Goal: Information Seeking & Learning: Learn about a topic

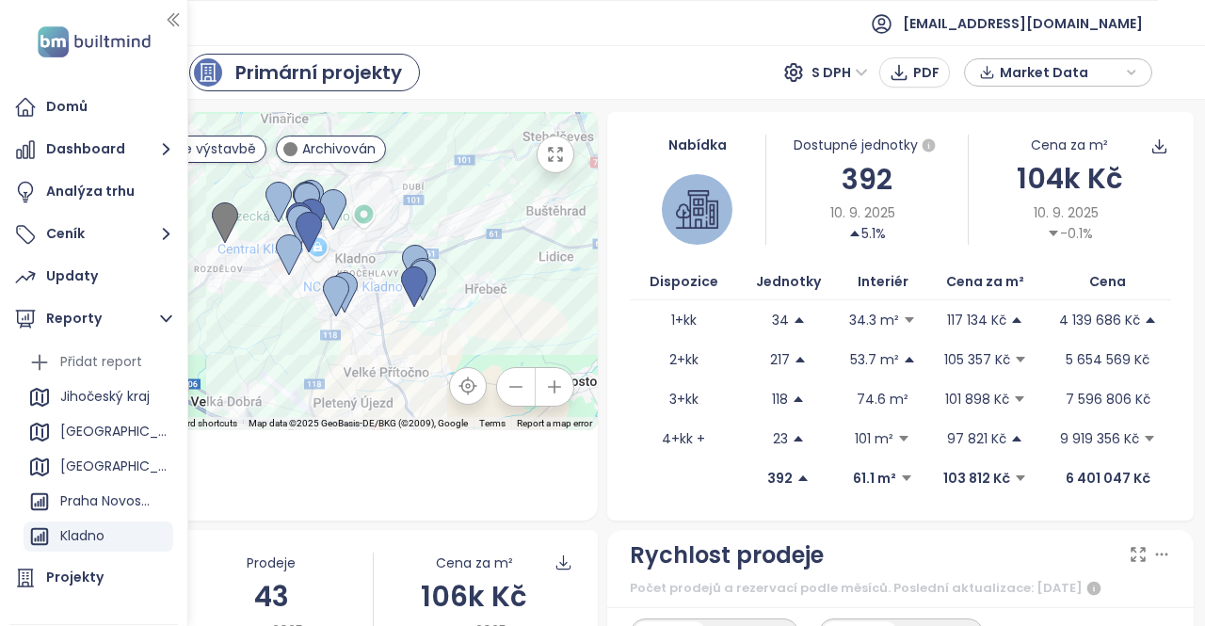
scroll to position [124, 0]
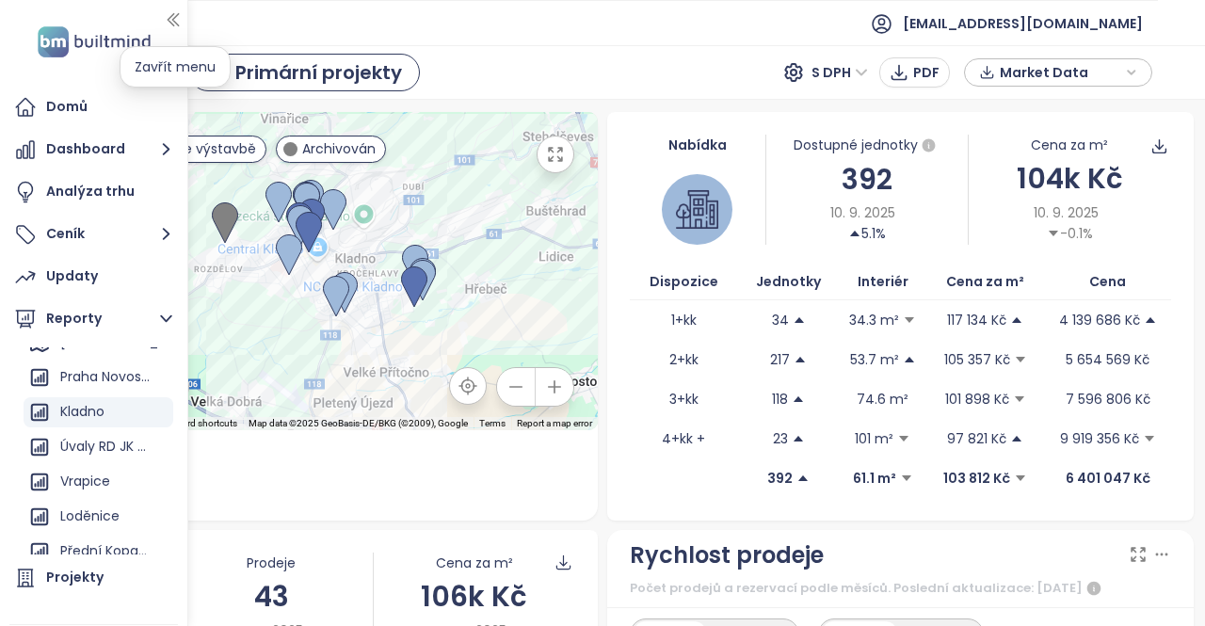
click at [176, 20] on icon "button" at bounding box center [173, 19] width 19 height 19
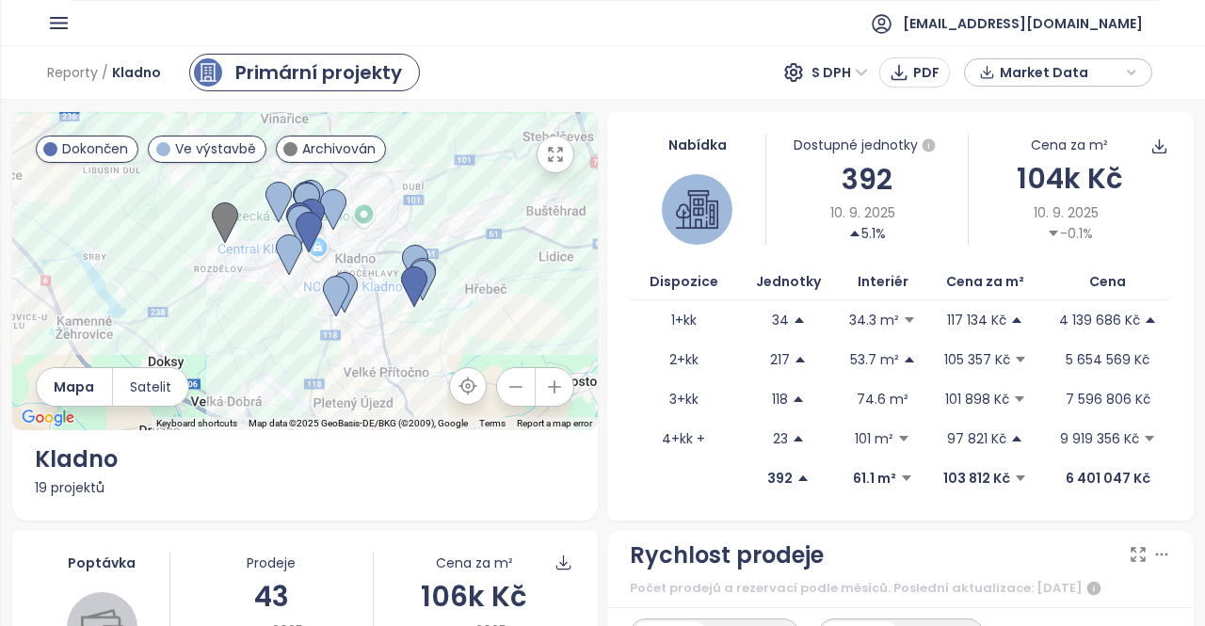
click at [1131, 67] on icon "button" at bounding box center [1130, 72] width 11 height 28
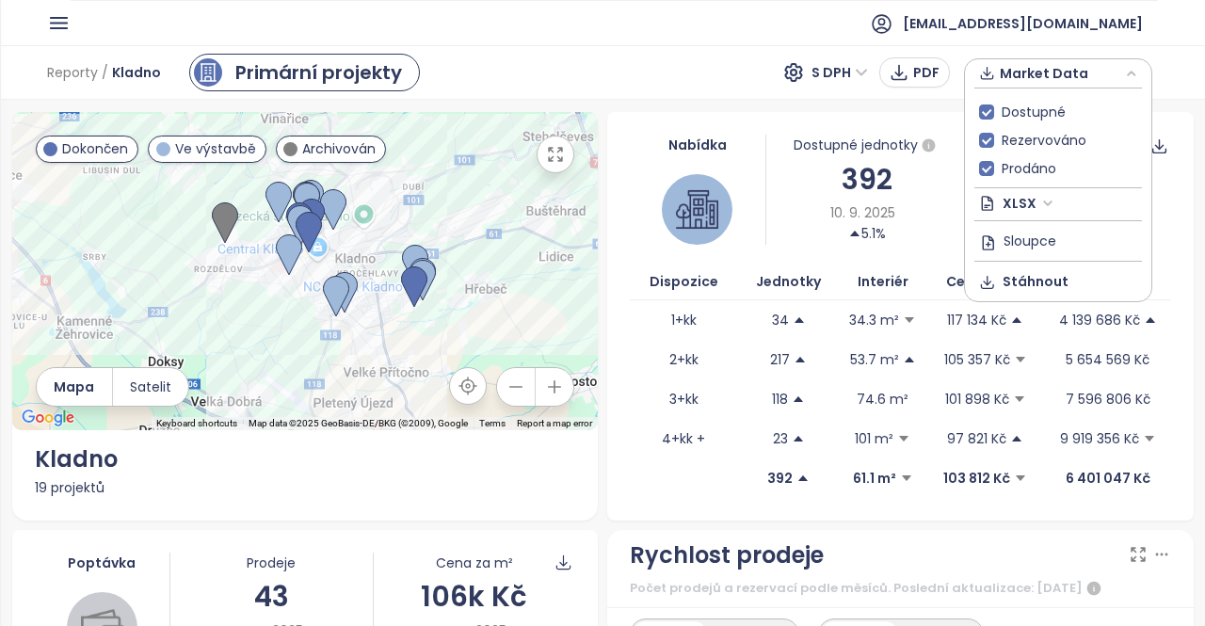
click at [1131, 67] on icon "button" at bounding box center [1130, 73] width 11 height 28
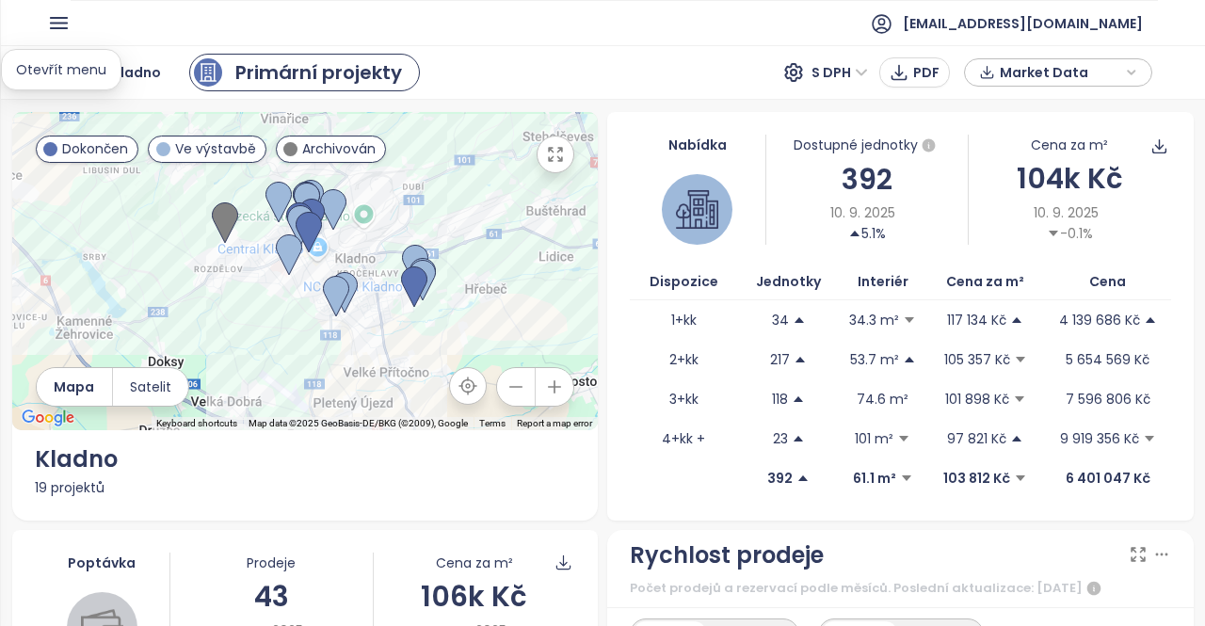
click at [58, 32] on icon "button" at bounding box center [59, 23] width 24 height 24
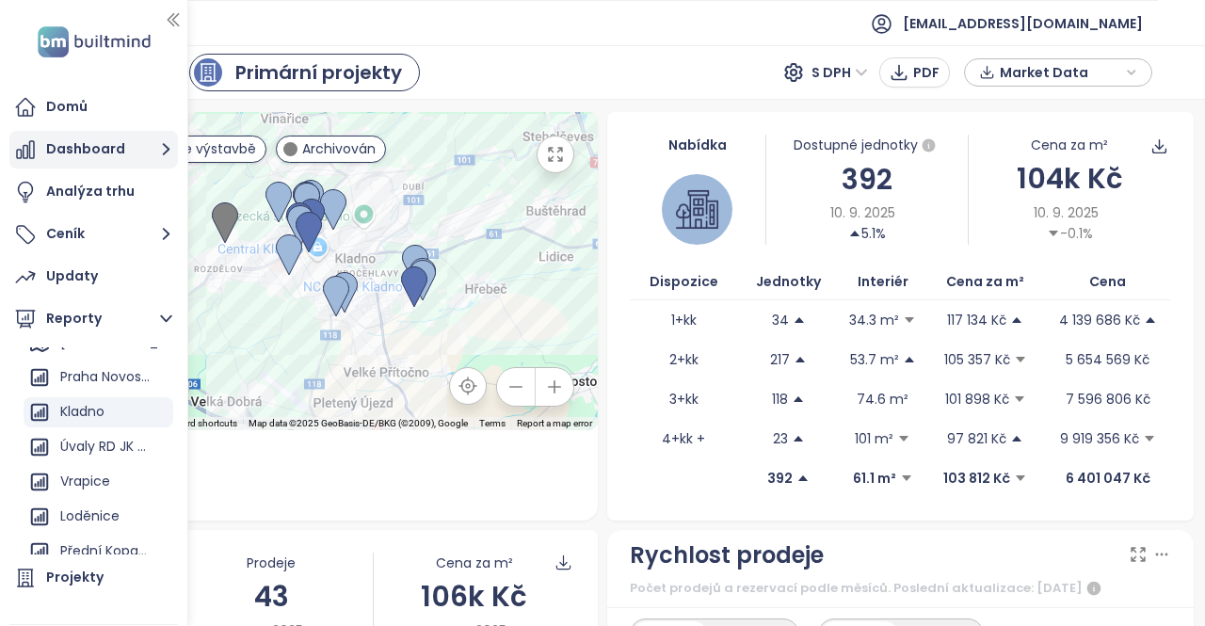
click at [172, 152] on icon "button" at bounding box center [166, 149] width 24 height 24
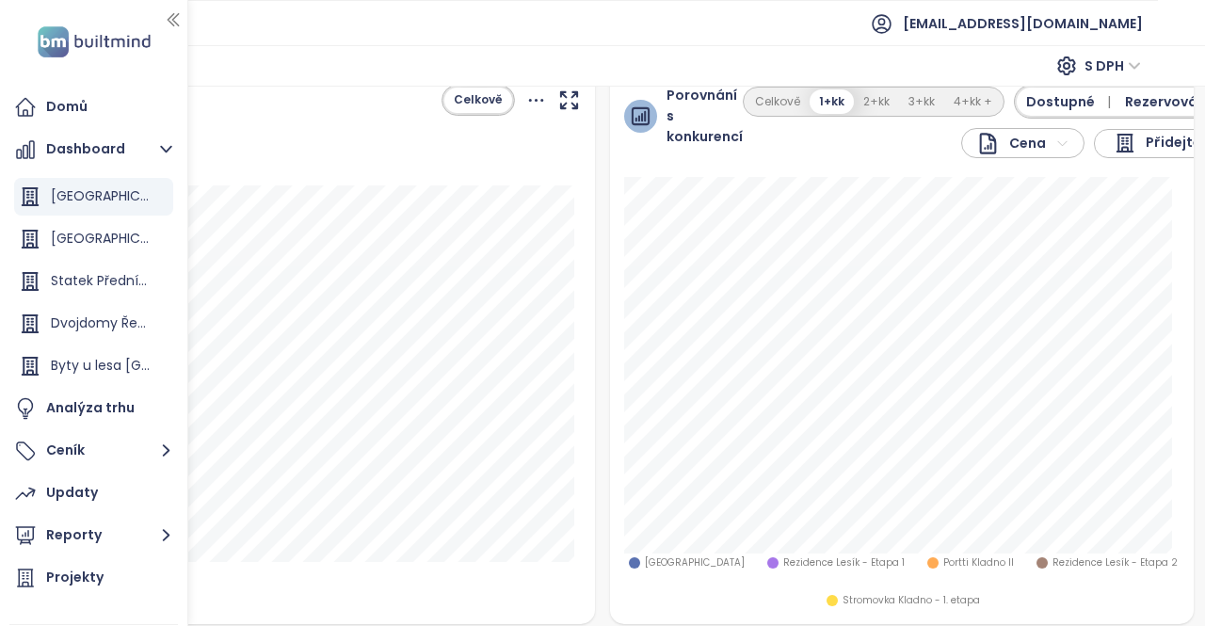
scroll to position [303, 0]
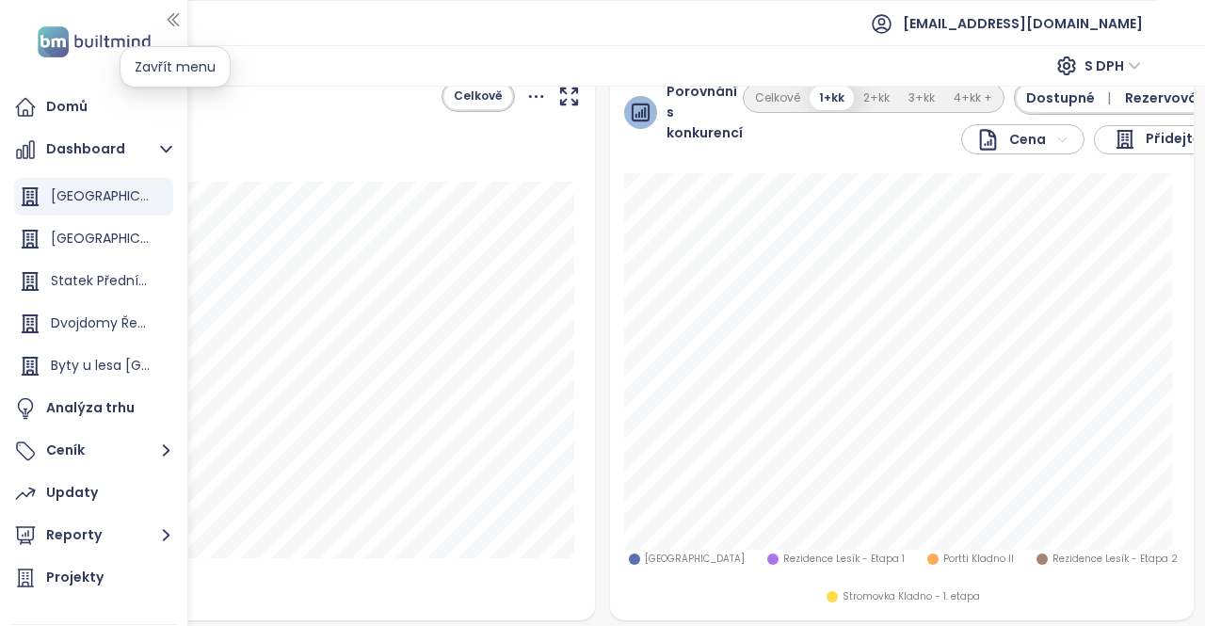
click at [173, 20] on icon "button" at bounding box center [173, 20] width 10 height 12
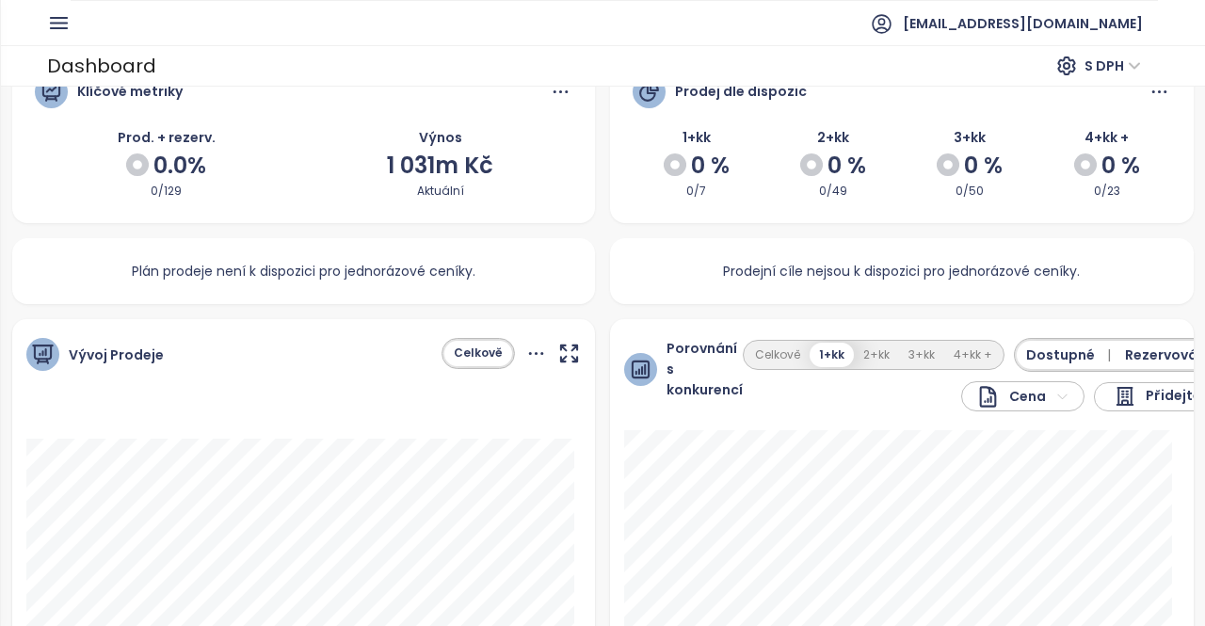
scroll to position [0, 0]
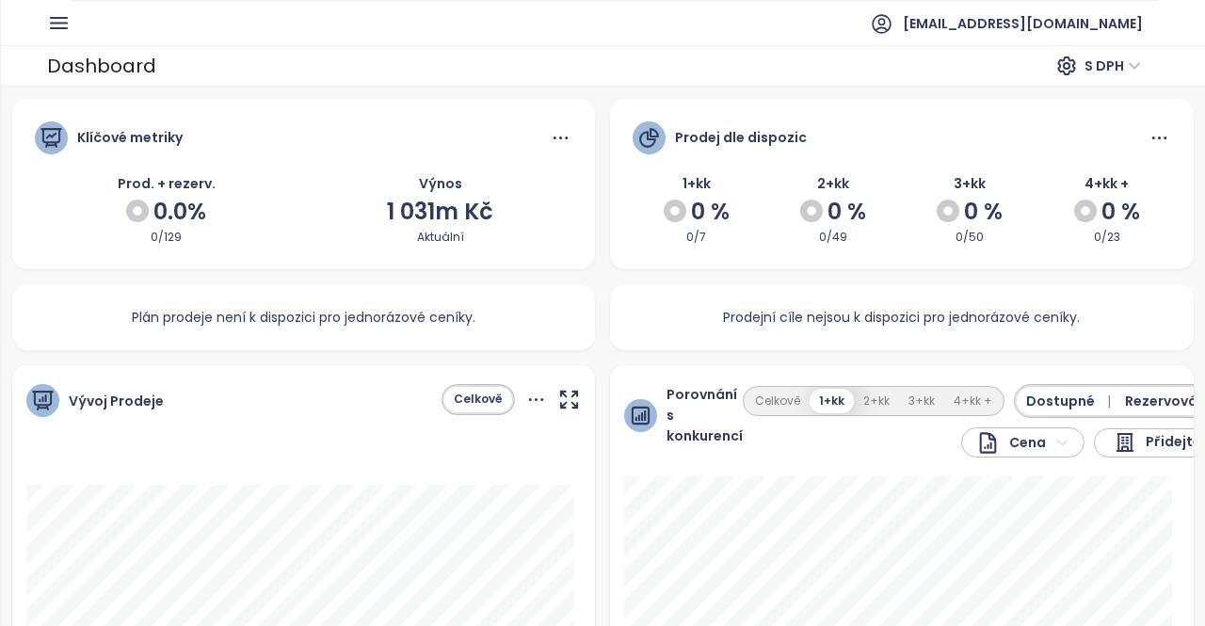
click at [558, 136] on icon at bounding box center [560, 137] width 15 height 3
click at [60, 20] on icon "button" at bounding box center [59, 23] width 24 height 24
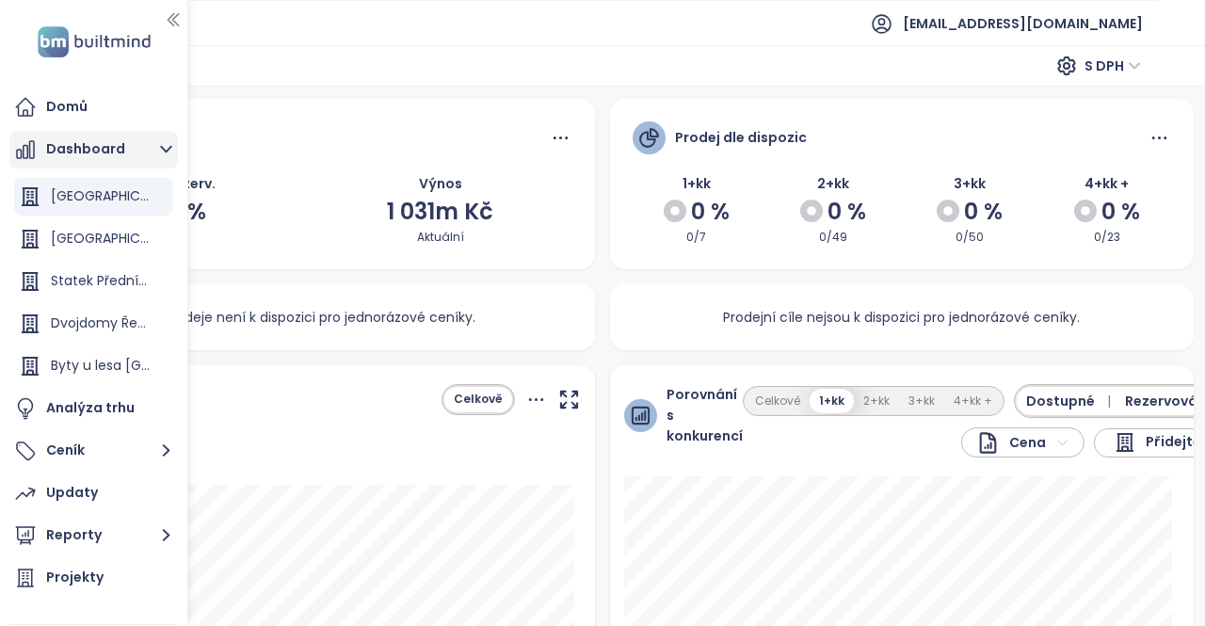
click at [163, 146] on icon "button" at bounding box center [166, 149] width 24 height 24
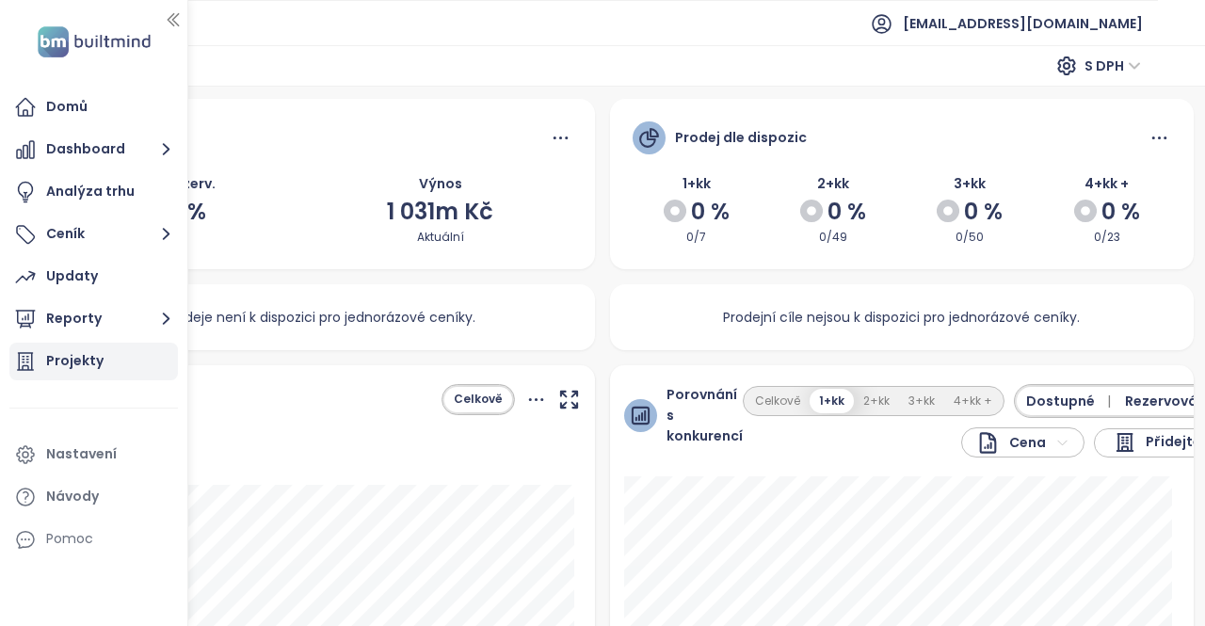
click at [85, 364] on div "Projekty" at bounding box center [74, 361] width 57 height 24
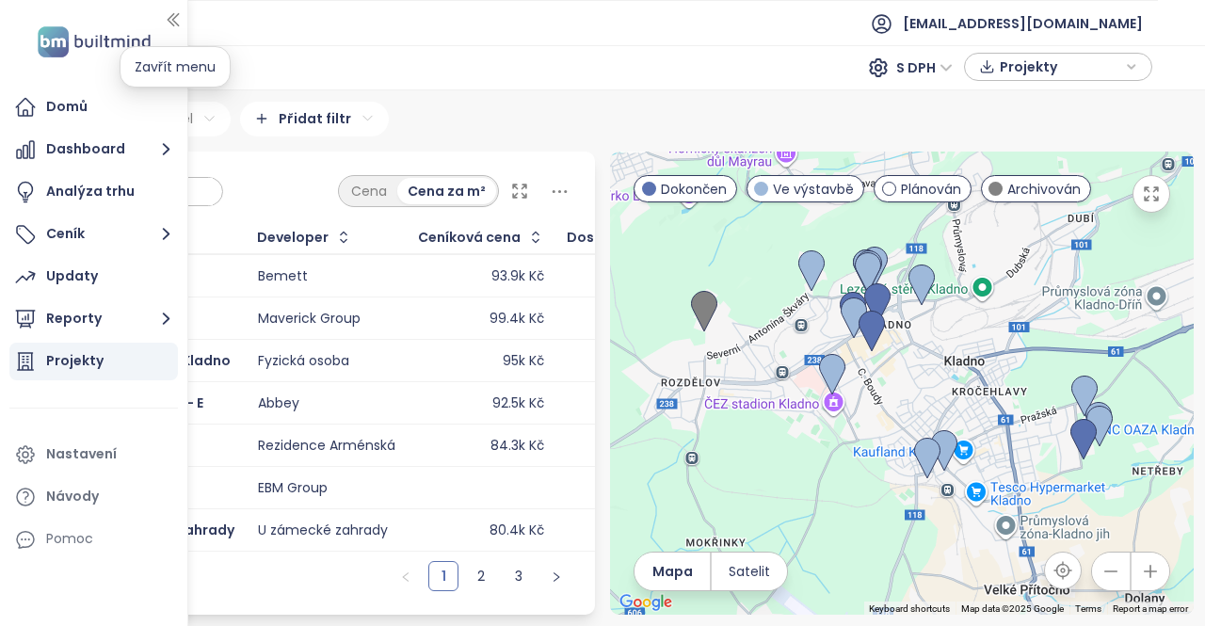
click at [175, 23] on icon "button" at bounding box center [173, 20] width 10 height 12
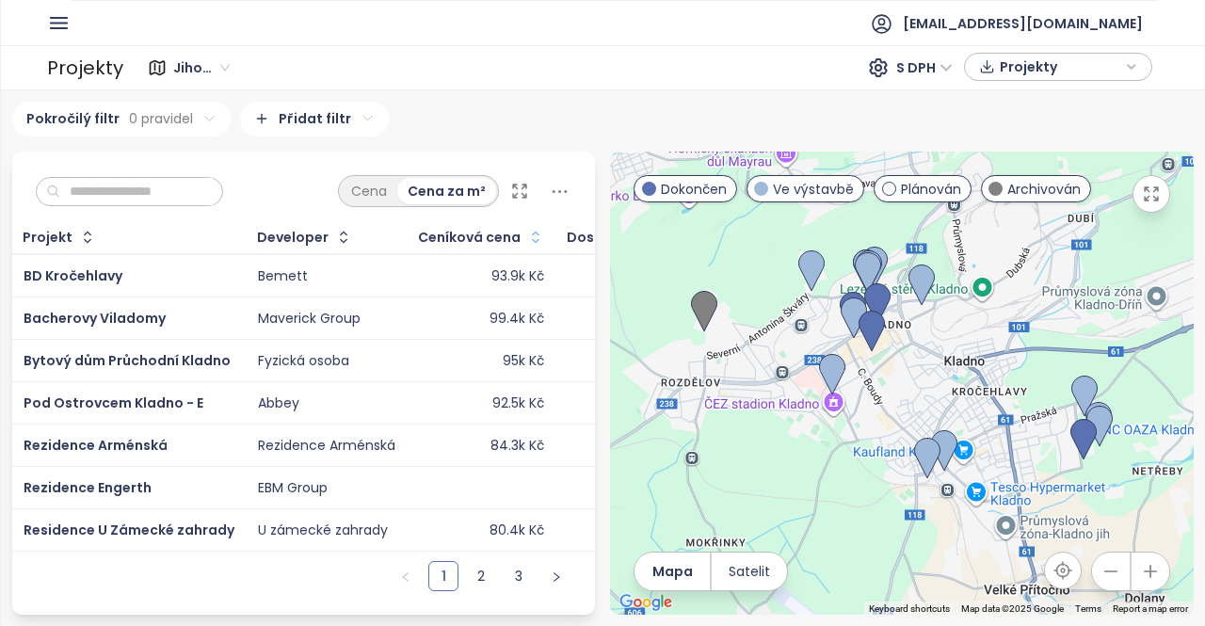
click at [526, 230] on icon "button" at bounding box center [535, 237] width 19 height 19
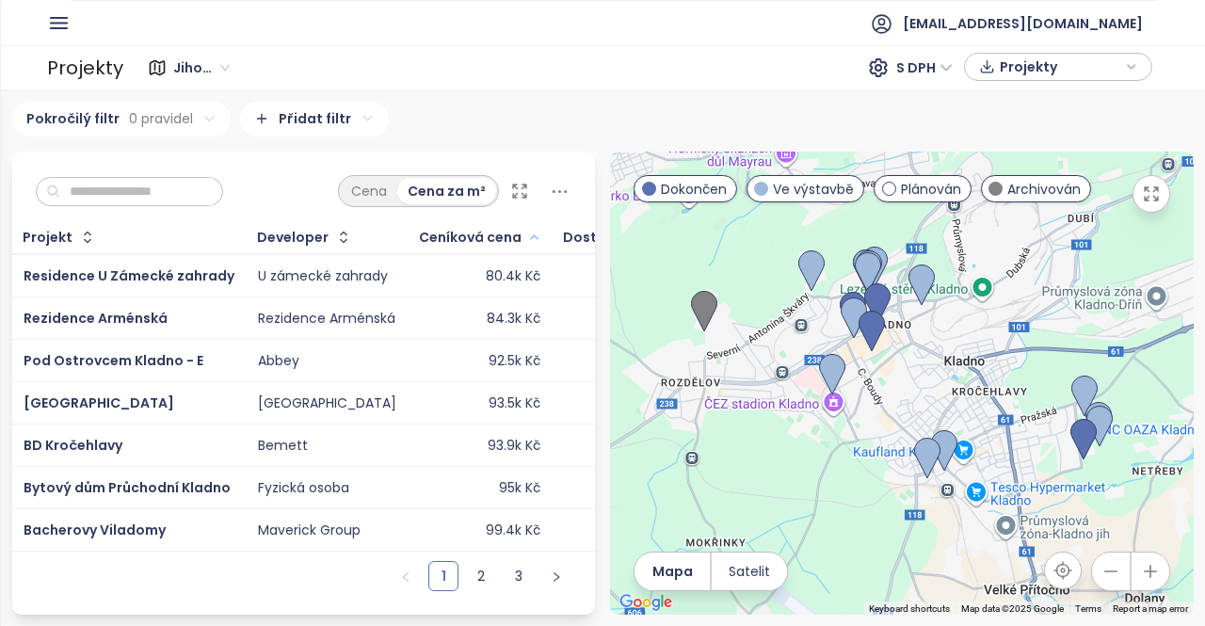
click at [527, 229] on icon "button" at bounding box center [534, 237] width 14 height 23
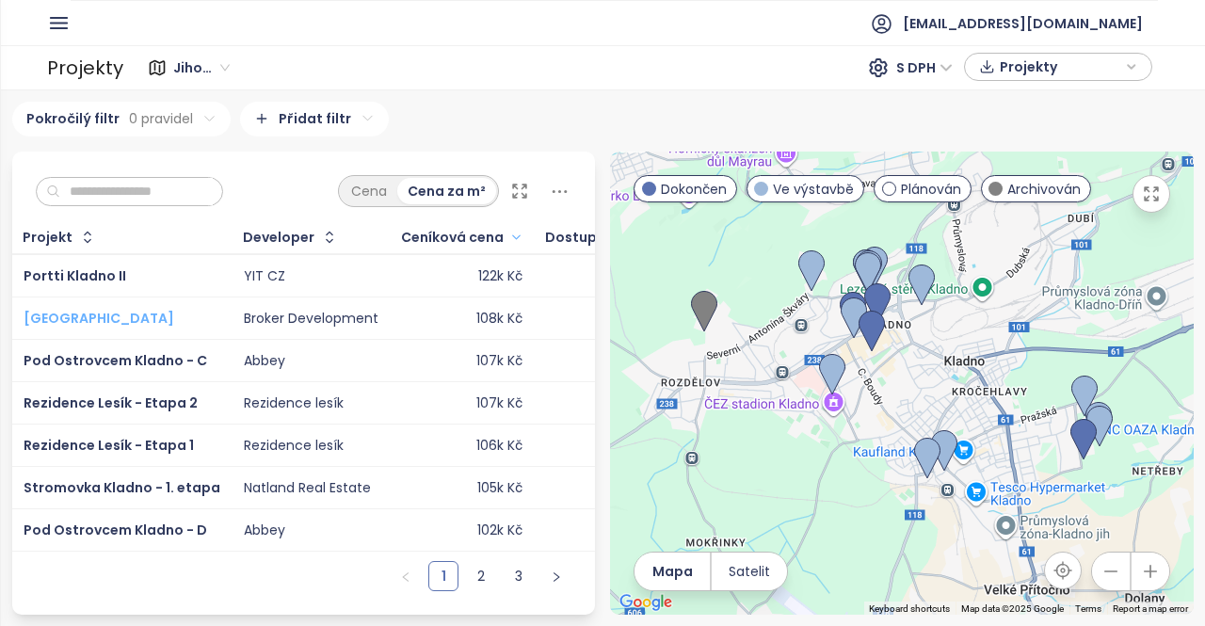
click at [98, 314] on span "Central Point Kladno" at bounding box center [99, 318] width 151 height 19
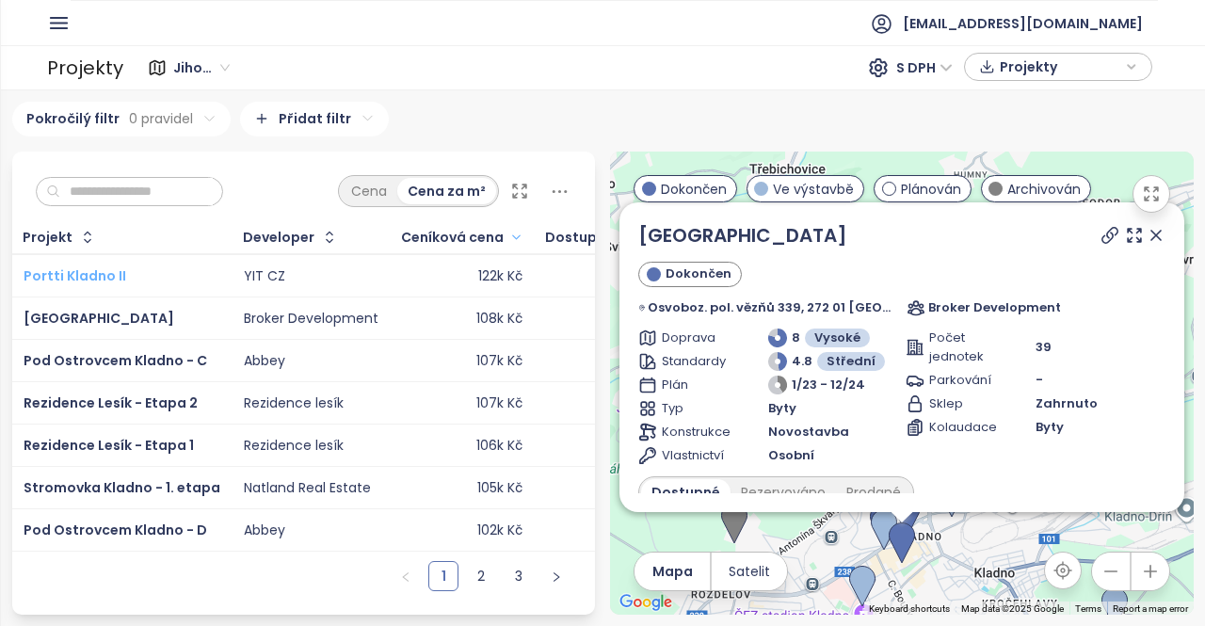
click at [87, 270] on span "Portti Kladno II" at bounding box center [75, 275] width 103 height 19
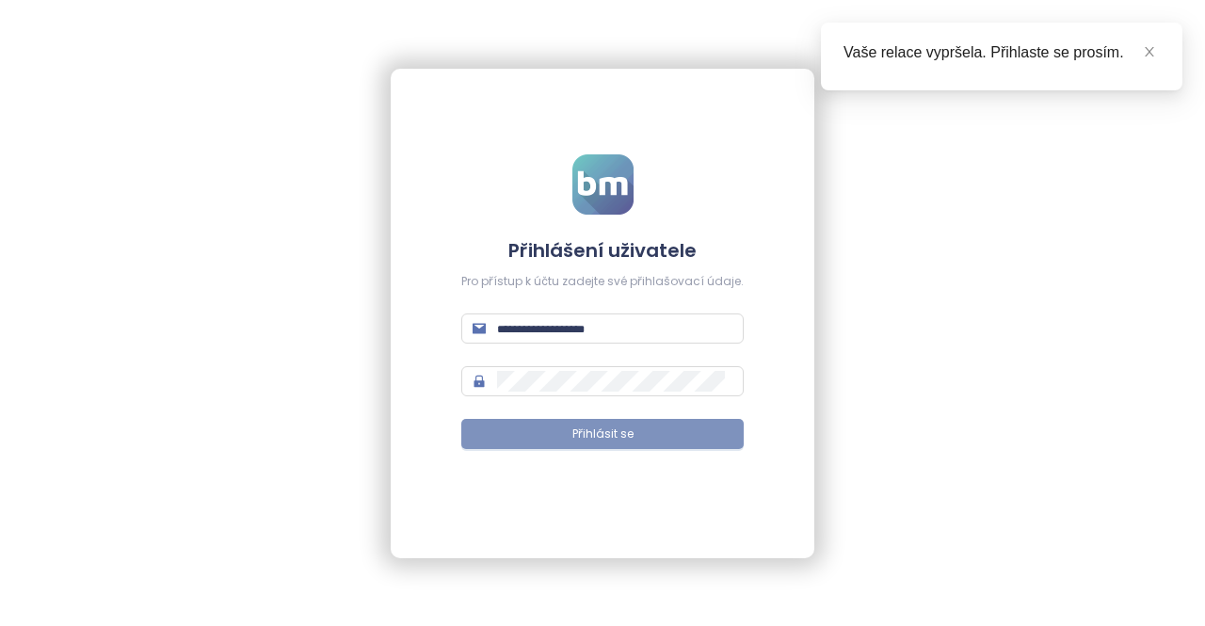
type input "**********"
click at [615, 432] on span "Přihlásit se" at bounding box center [602, 434] width 61 height 18
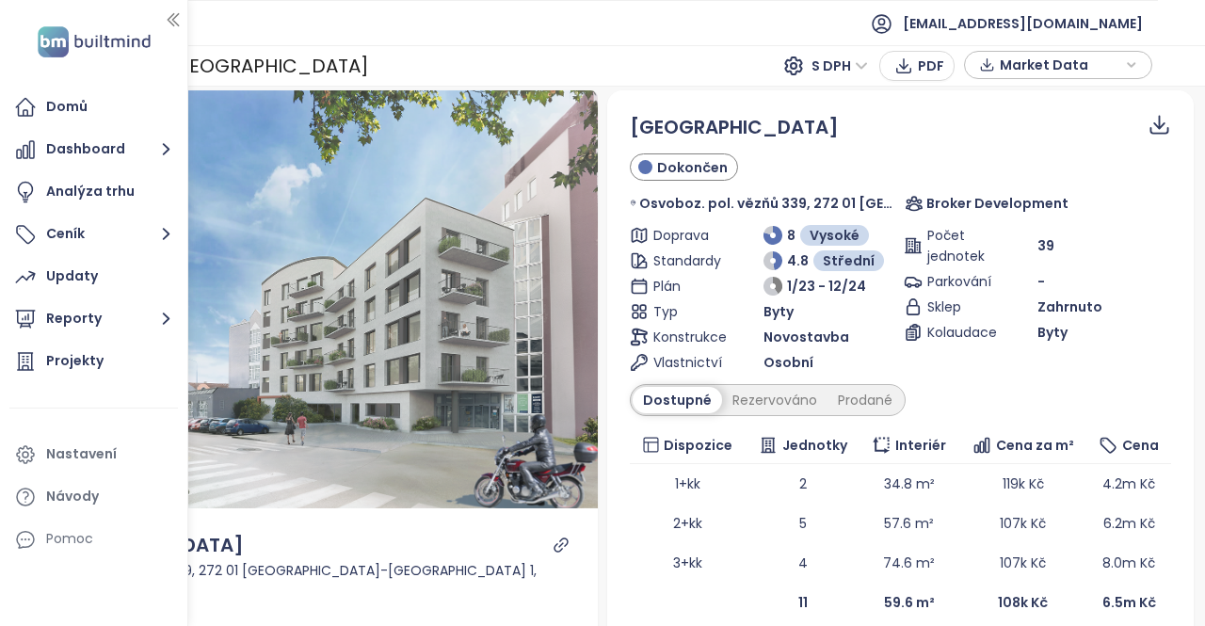
scroll to position [11, 0]
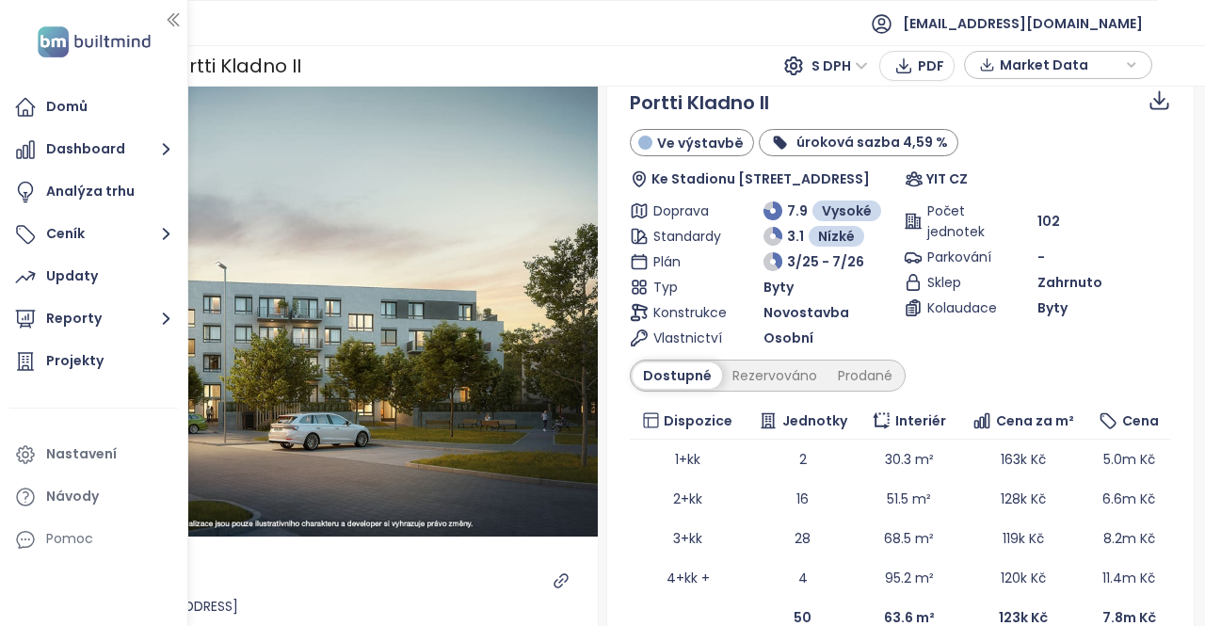
scroll to position [29, 0]
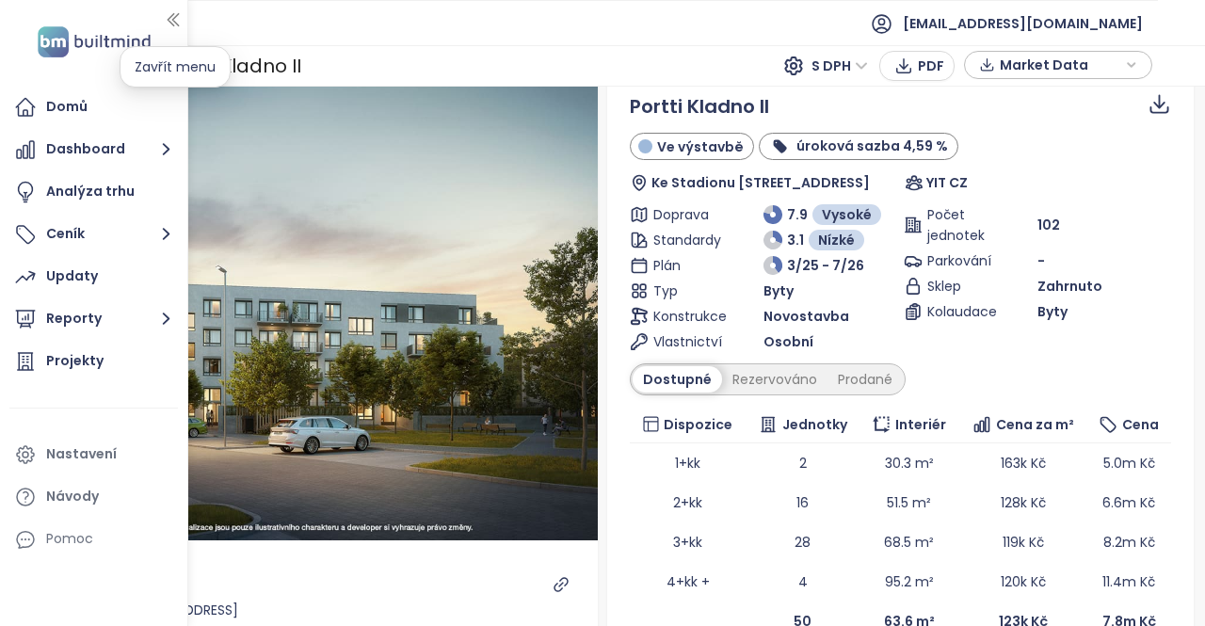
click at [177, 26] on icon "button" at bounding box center [173, 19] width 19 height 19
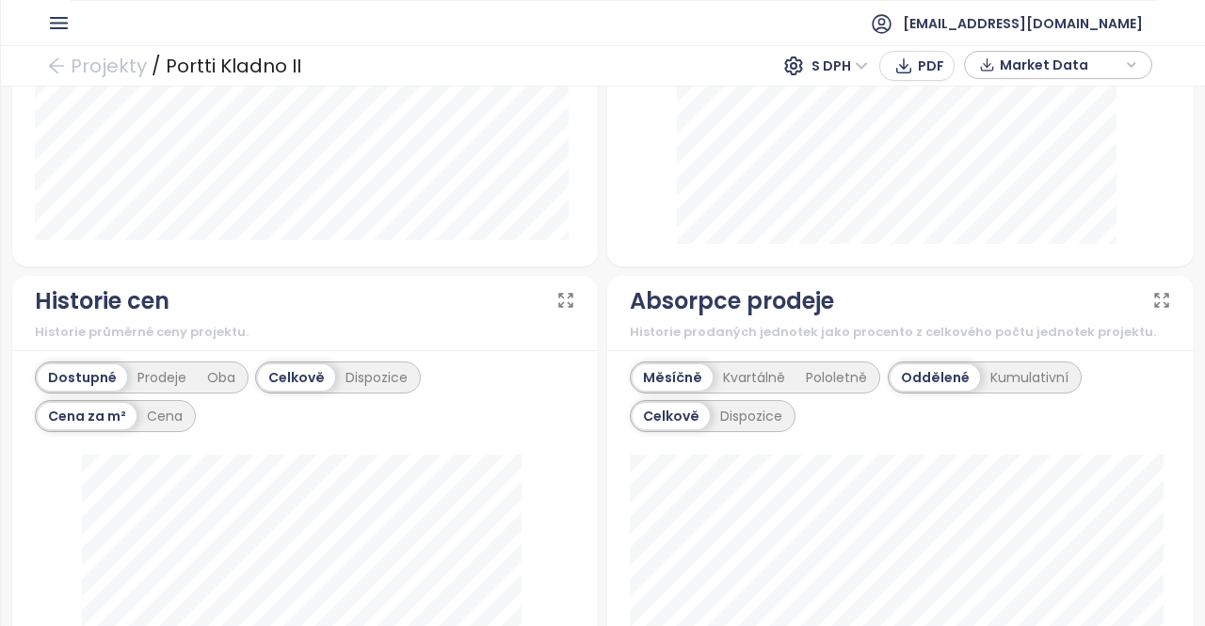
scroll to position [0, 0]
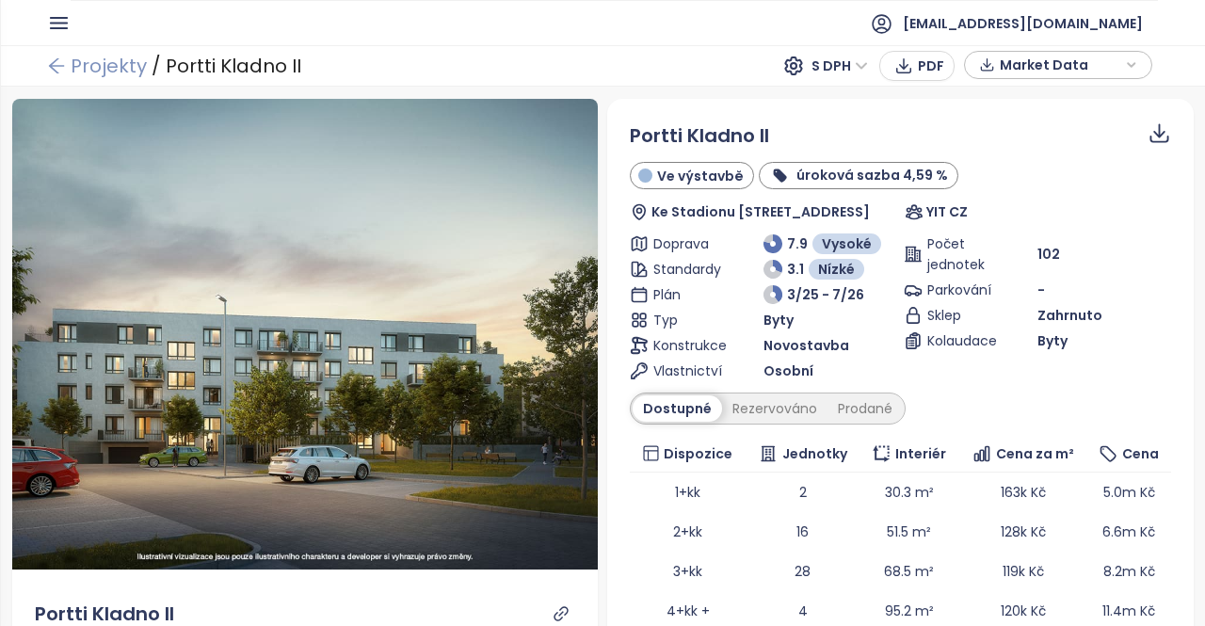
click at [88, 67] on link "Projekty" at bounding box center [97, 66] width 100 height 34
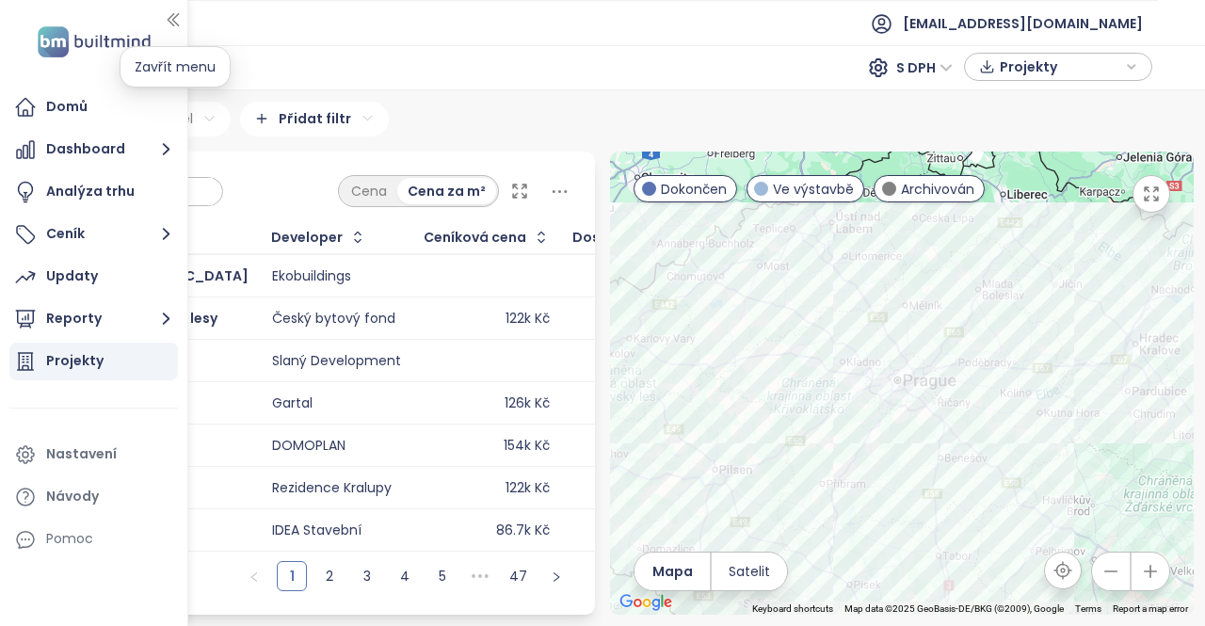
click at [172, 13] on icon "button" at bounding box center [173, 19] width 19 height 19
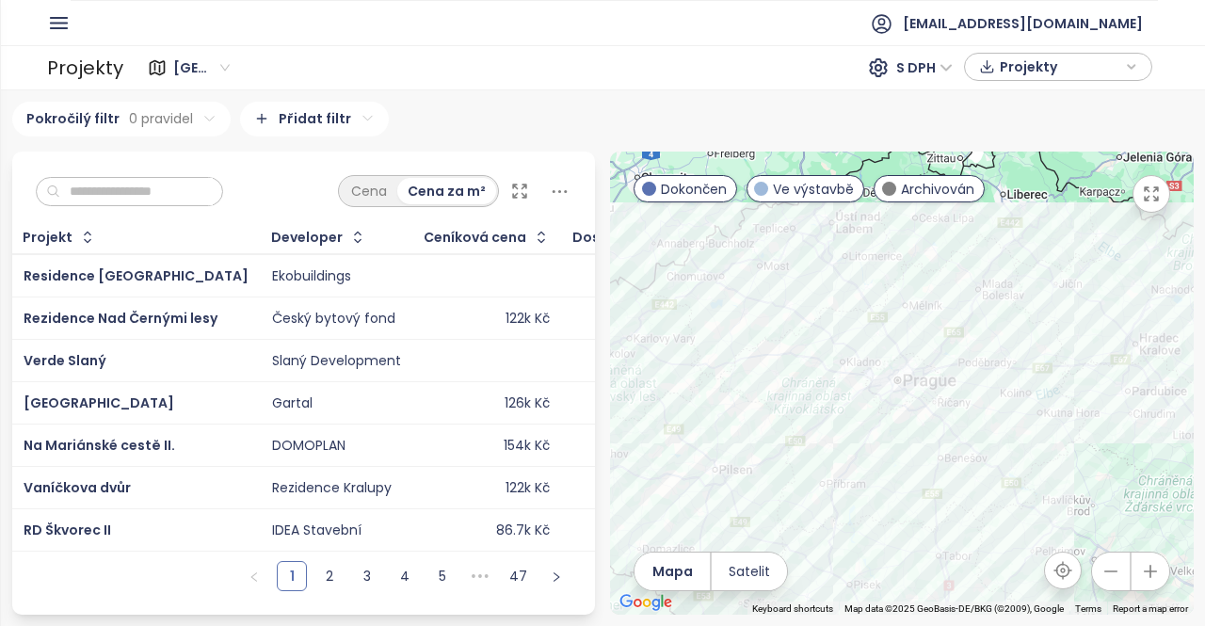
click at [473, 232] on div "Ceníková cena" at bounding box center [474, 237] width 103 height 12
click at [532, 237] on icon "button" at bounding box center [541, 237] width 19 height 19
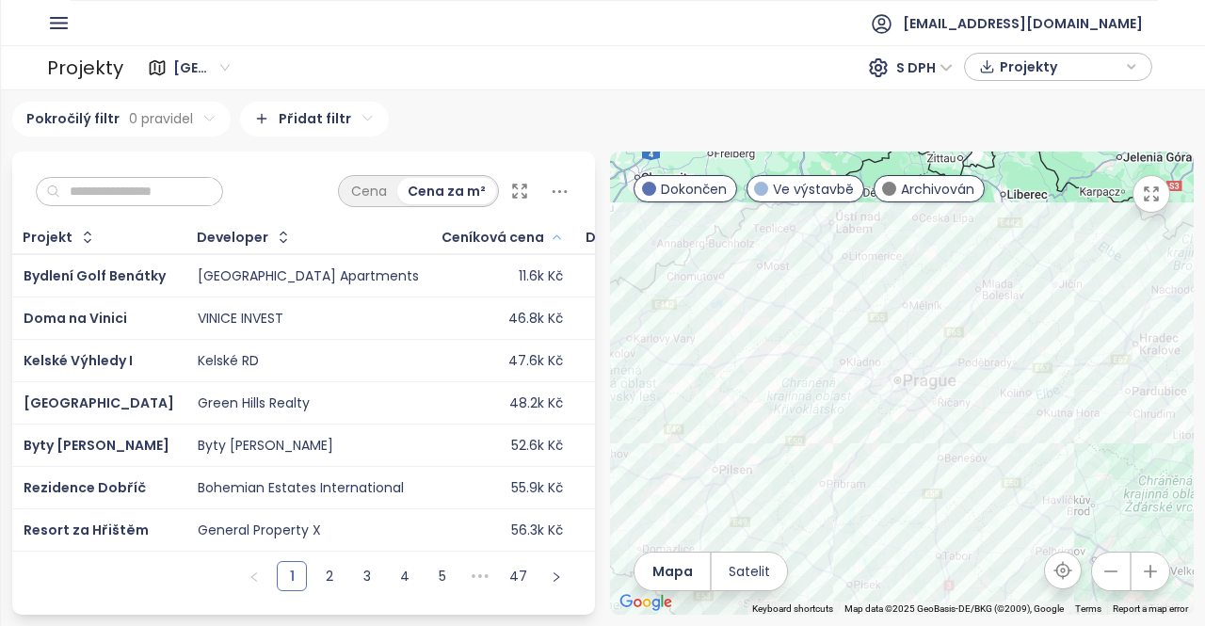
click at [496, 237] on div "Ceníková cena" at bounding box center [492, 237] width 103 height 12
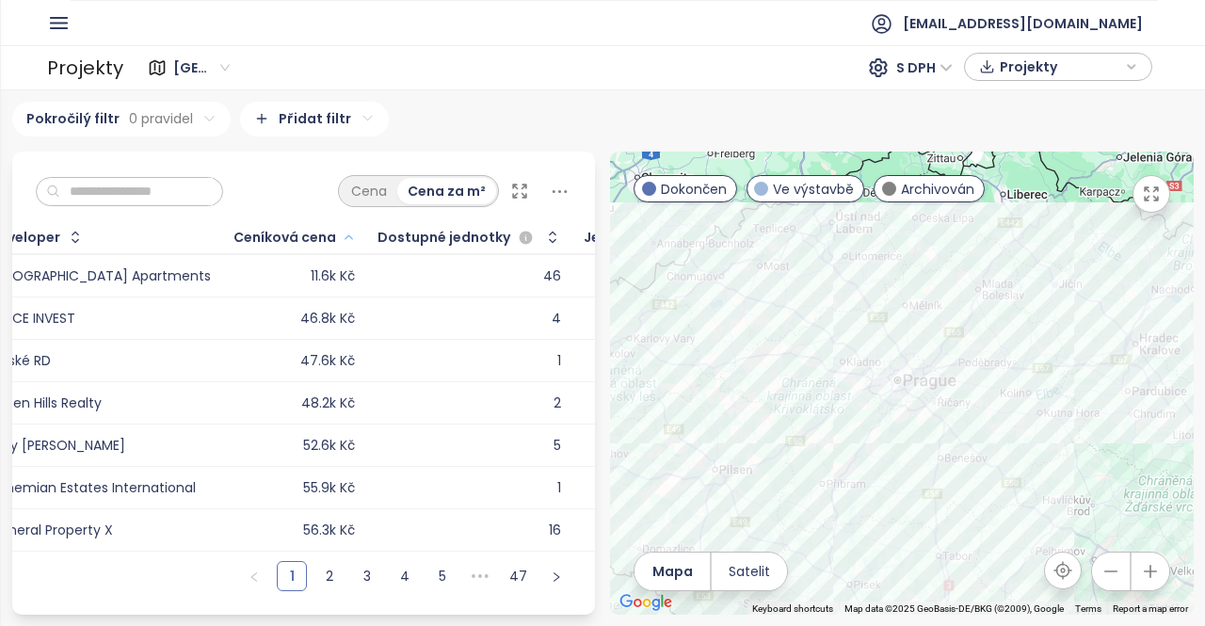
scroll to position [0, 210]
click at [348, 237] on icon "button" at bounding box center [347, 237] width 14 height 23
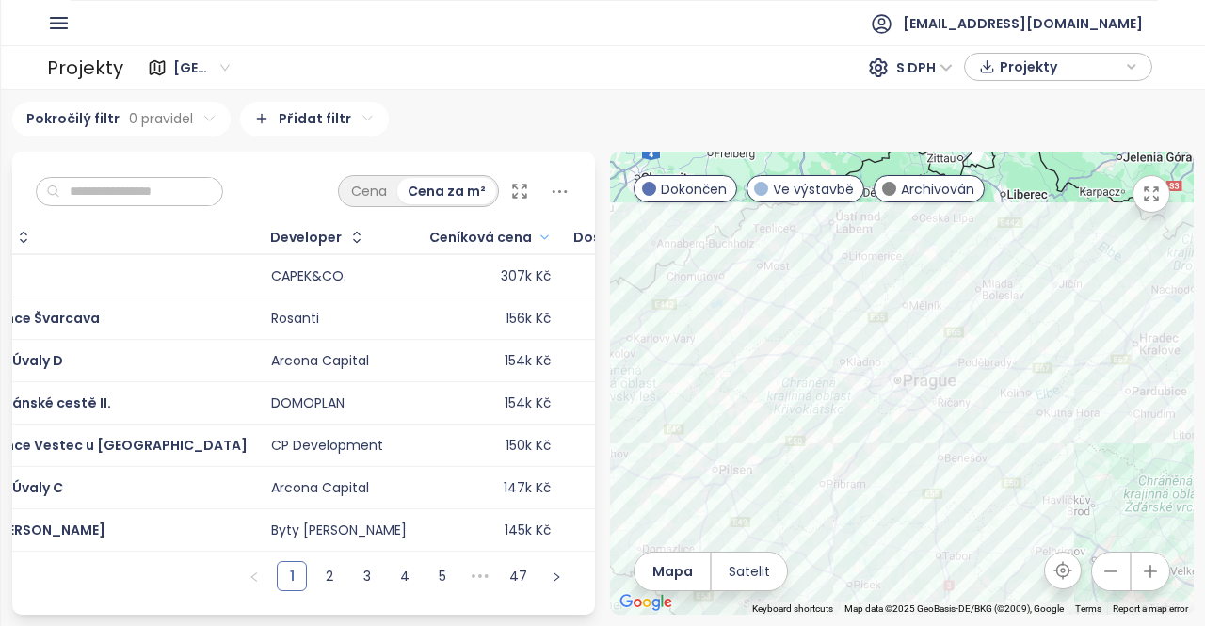
scroll to position [0, 0]
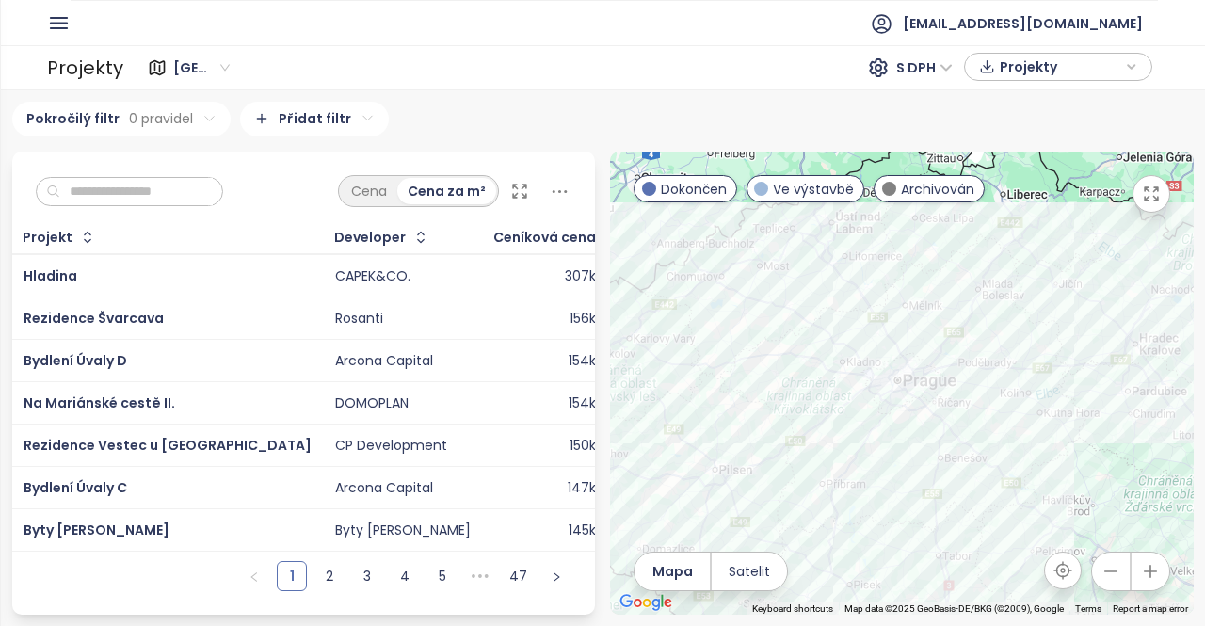
click at [1139, 69] on div "Projekty" at bounding box center [1058, 67] width 168 height 28
click at [1139, 69] on div "Projekty" at bounding box center [1058, 68] width 168 height 28
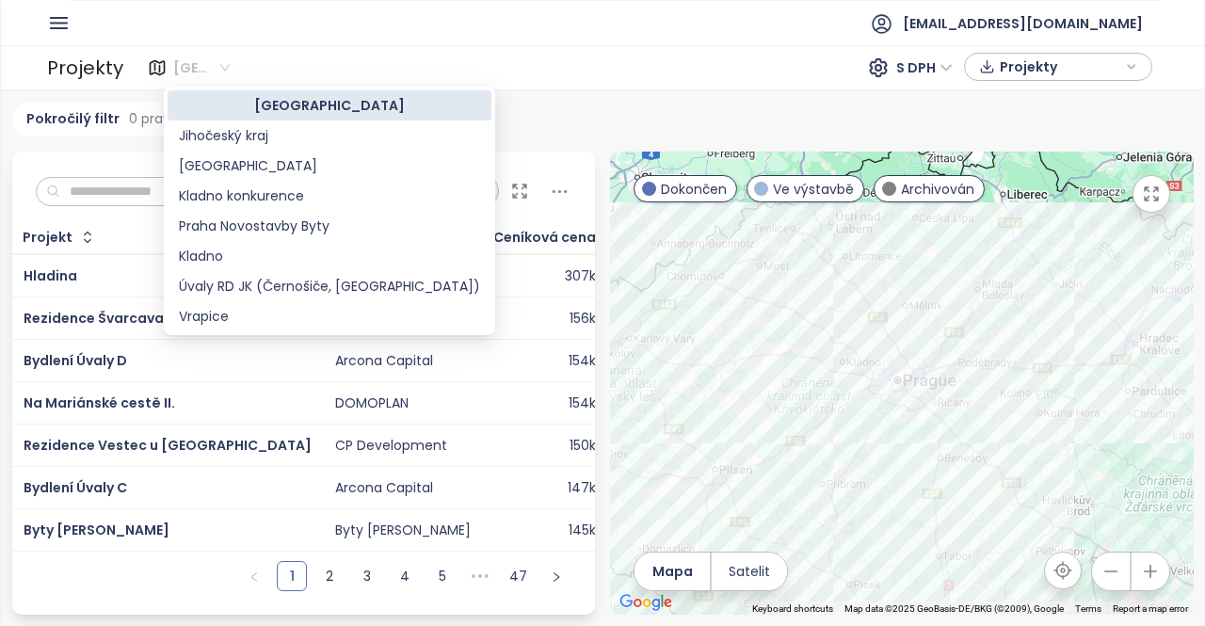
click at [220, 59] on span "[GEOGRAPHIC_DATA]" at bounding box center [201, 68] width 56 height 28
click at [213, 255] on div "Kladno" at bounding box center [329, 256] width 301 height 21
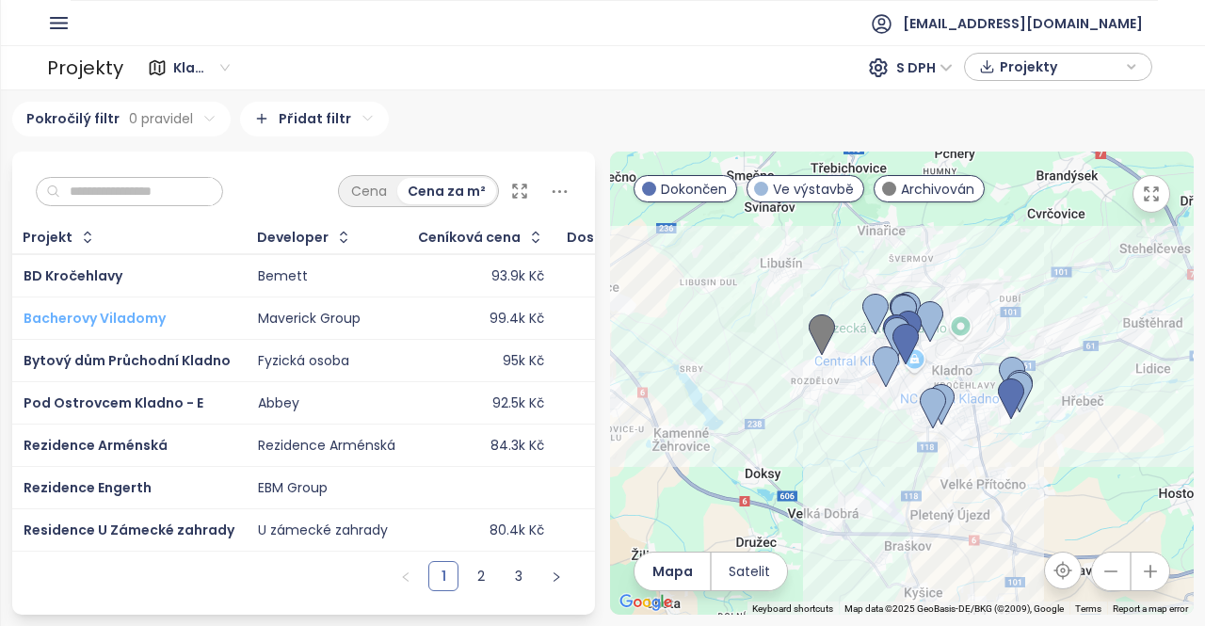
click at [77, 317] on span "Bacherovy Viladomy" at bounding box center [95, 318] width 142 height 19
